Goal: Transaction & Acquisition: Purchase product/service

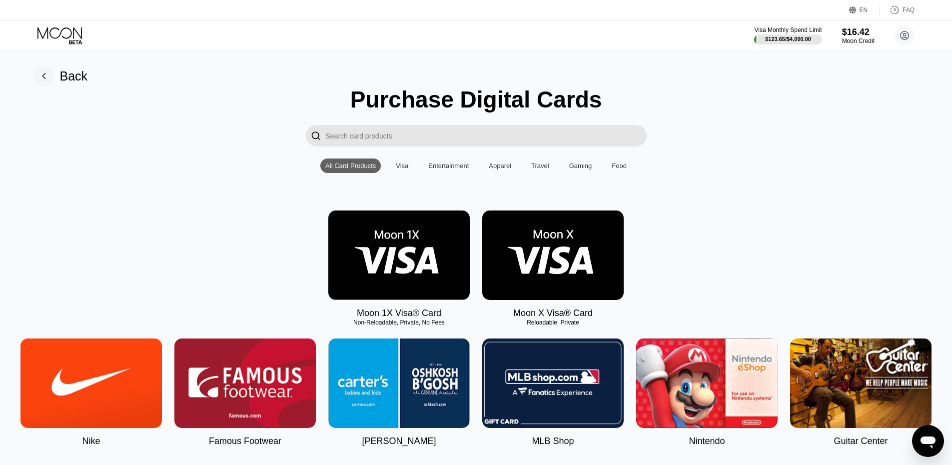
click at [570, 253] on img at bounding box center [552, 254] width 141 height 89
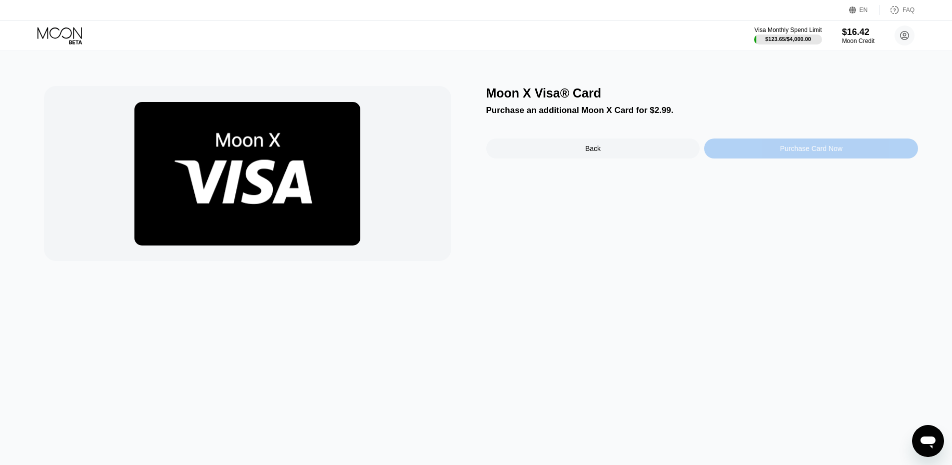
click at [845, 148] on div "Purchase Card Now" at bounding box center [811, 148] width 214 height 20
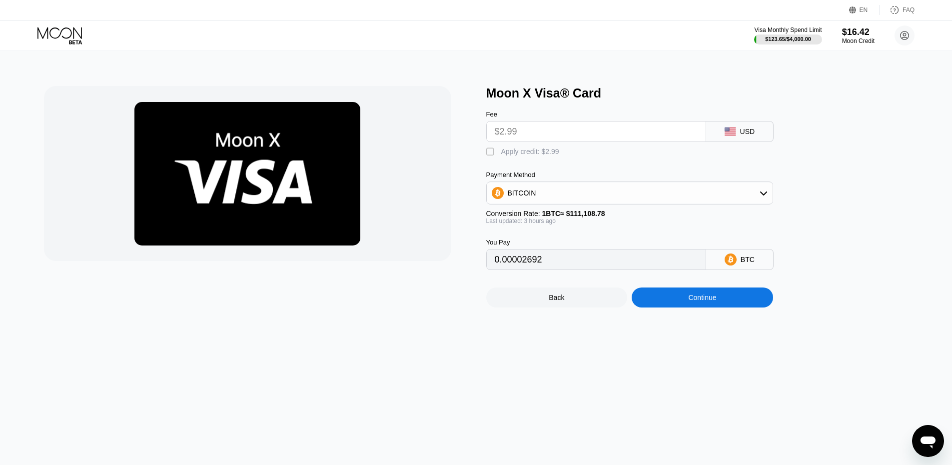
click at [506, 151] on div "Apply credit: $2.99" at bounding box center [530, 151] width 58 height 8
type input "0"
click at [719, 304] on div "Continue" at bounding box center [702, 297] width 141 height 20
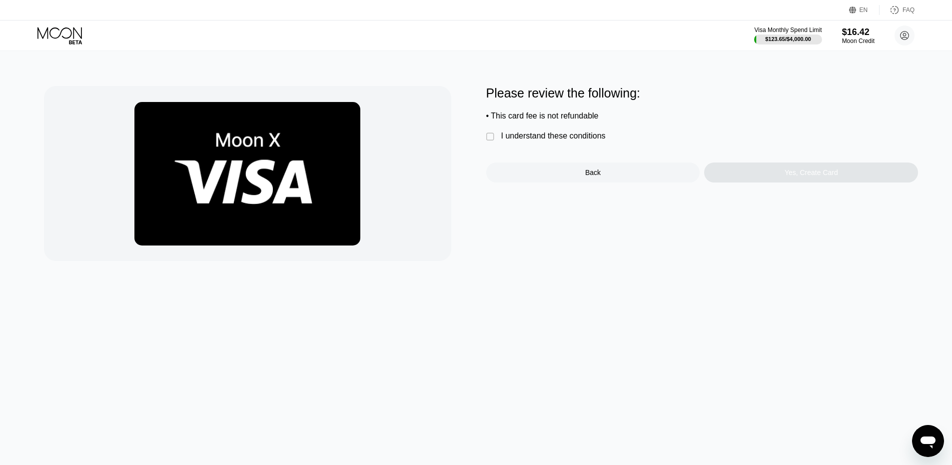
click at [557, 138] on div "I understand these conditions" at bounding box center [553, 135] width 104 height 9
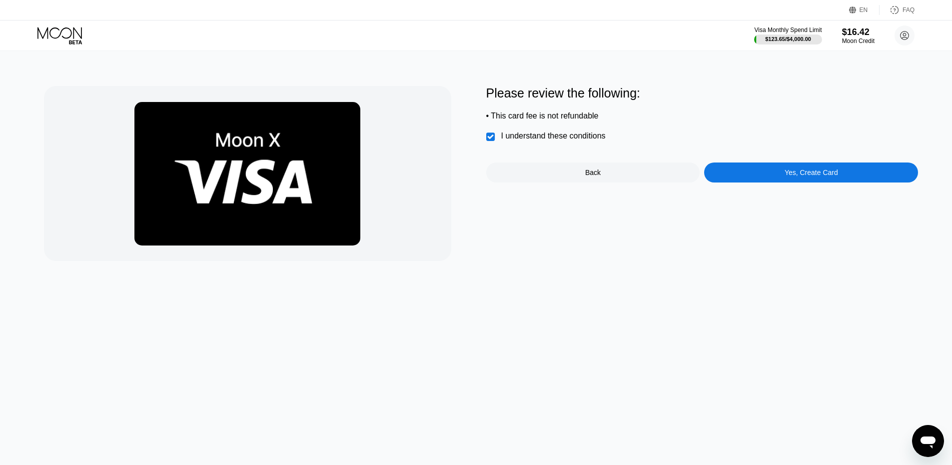
click at [785, 182] on div "Yes, Create Card" at bounding box center [811, 172] width 214 height 20
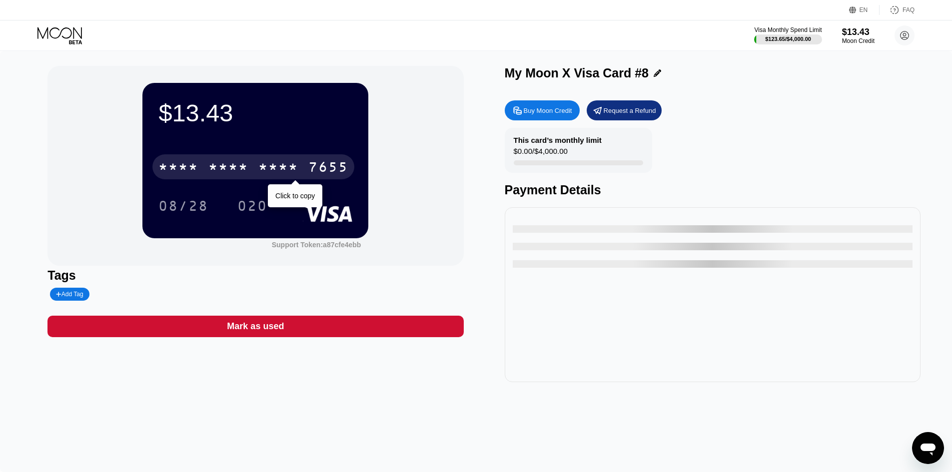
click at [300, 177] on div "* * * * * * * * * * * * 7655" at bounding box center [253, 166] width 202 height 25
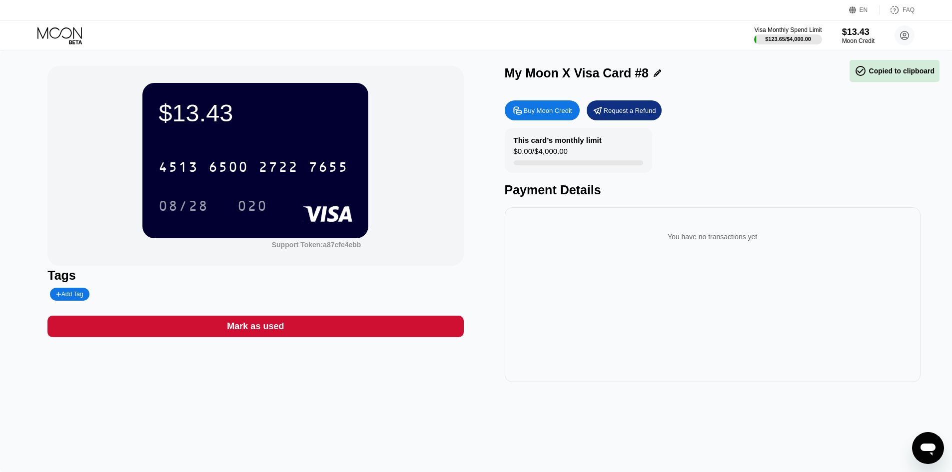
click at [454, 241] on div "$13.43 4513 6500 2722 7655 08/28 020 Support Token: a87cfe4ebb" at bounding box center [255, 166] width 416 height 200
click at [181, 208] on div "08/28" at bounding box center [183, 207] width 50 height 16
click at [243, 202] on div "020" at bounding box center [252, 207] width 30 height 16
click at [71, 43] on icon at bounding box center [60, 35] width 46 height 17
